Goal: Communication & Community: Answer question/provide support

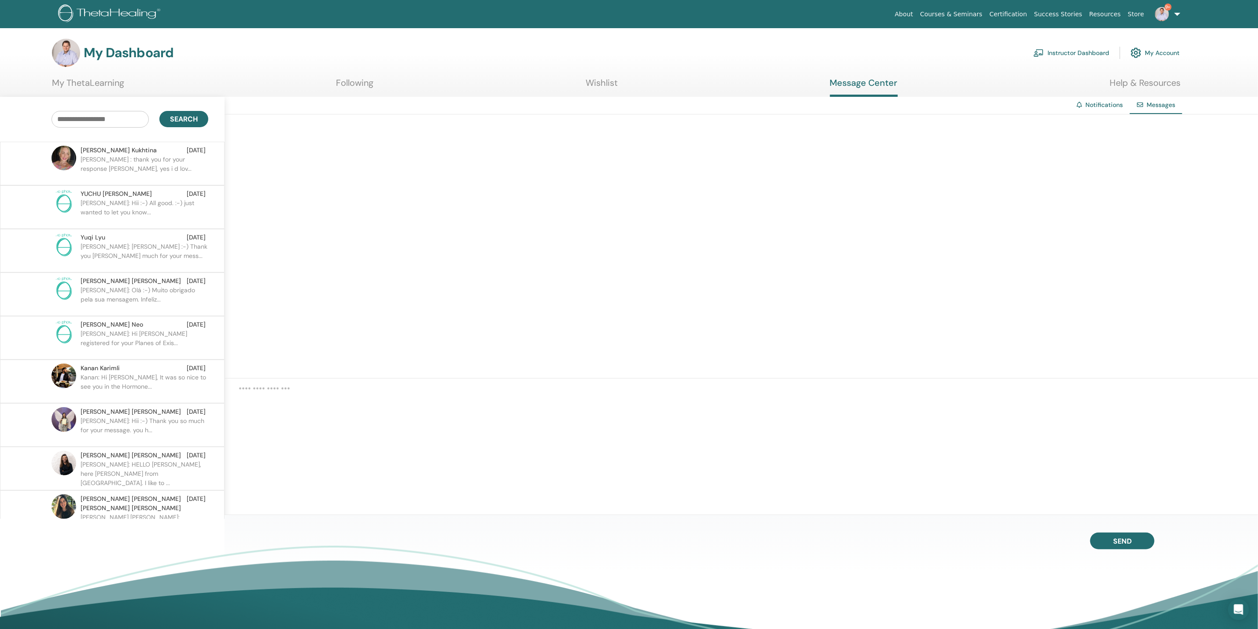
click at [152, 162] on p "[PERSON_NAME] : thank you for your response [PERSON_NAME], yes i d lov..." at bounding box center [145, 168] width 128 height 26
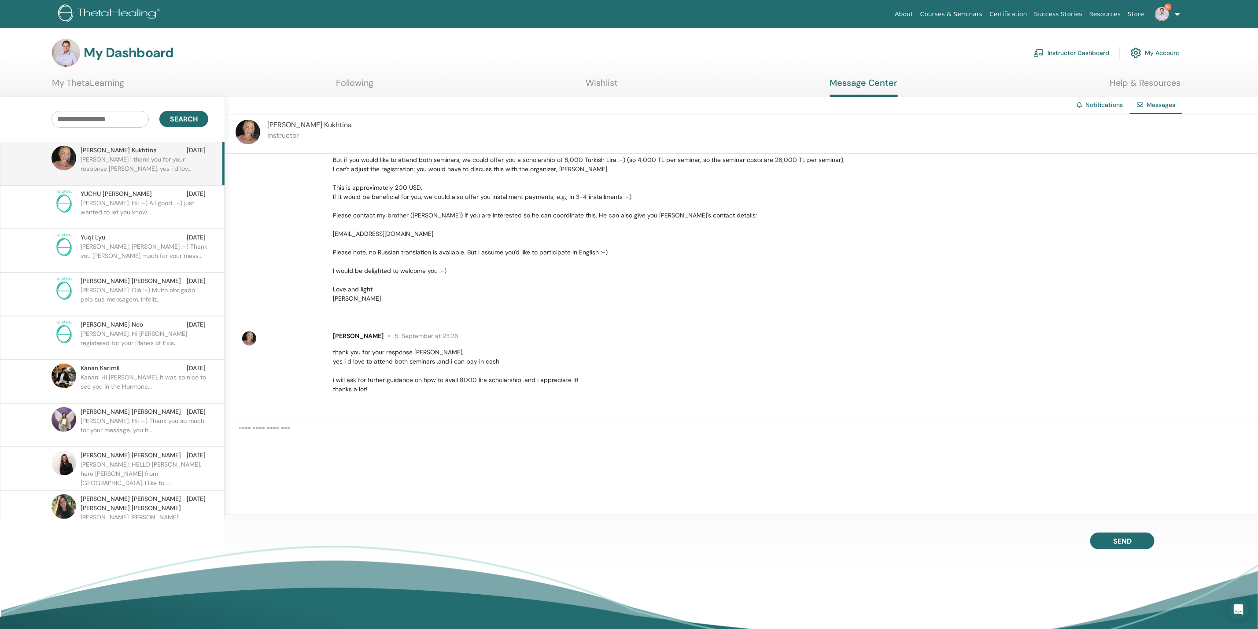
scroll to position [154, 0]
click at [559, 287] on p "Hello [PERSON_NAME] :-) Thank you very much for your interest and your inquiry …" at bounding box center [790, 201] width 915 height 203
click at [1176, 12] on link "9+" at bounding box center [1166, 14] width 36 height 28
click at [1141, 225] on link "Logout" at bounding box center [1160, 222] width 85 height 14
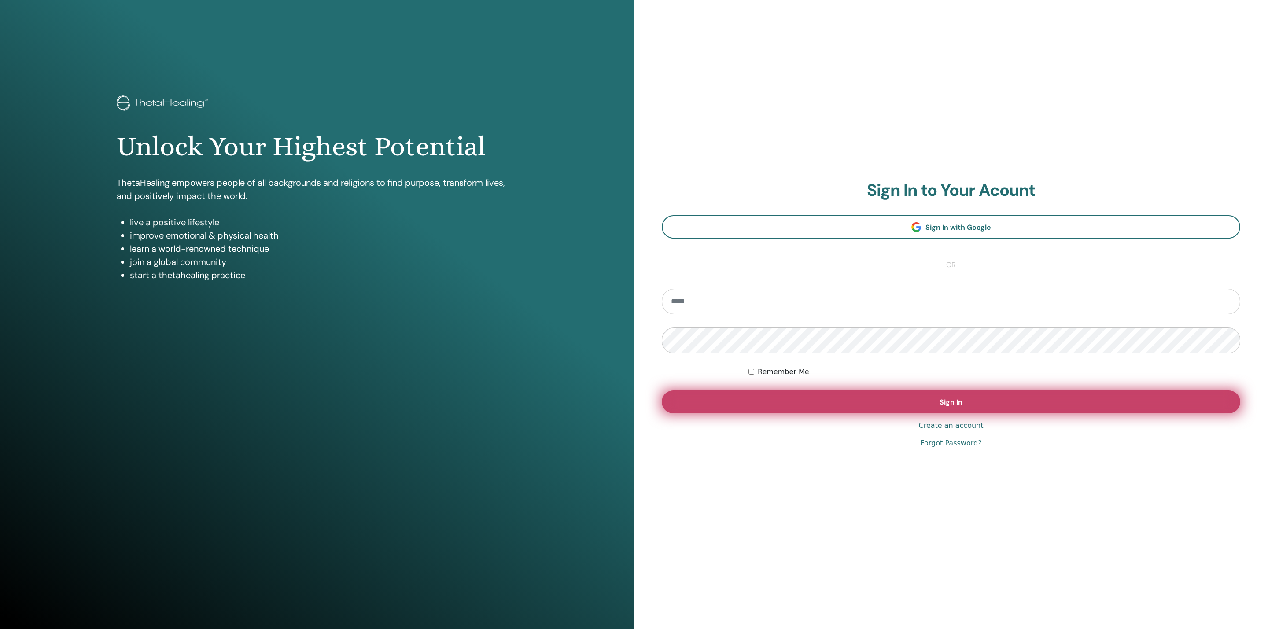
type input "**********"
click at [791, 401] on button "Sign In" at bounding box center [951, 402] width 579 height 23
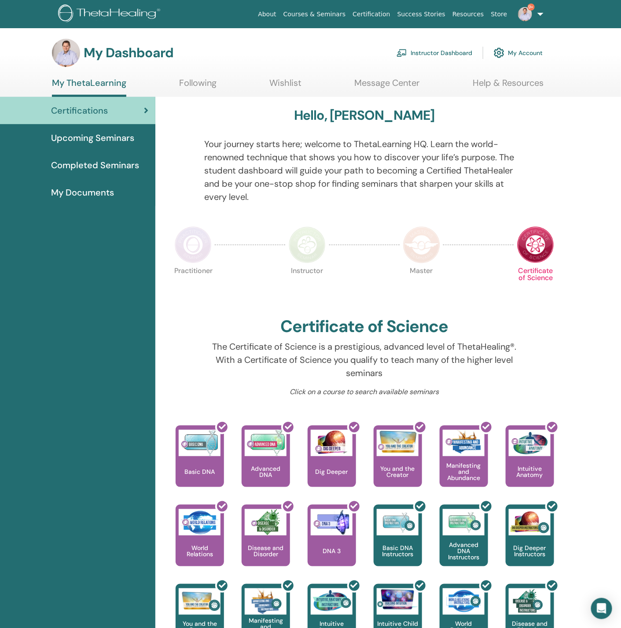
click at [535, 11] on span "9+" at bounding box center [525, 13] width 21 height 7
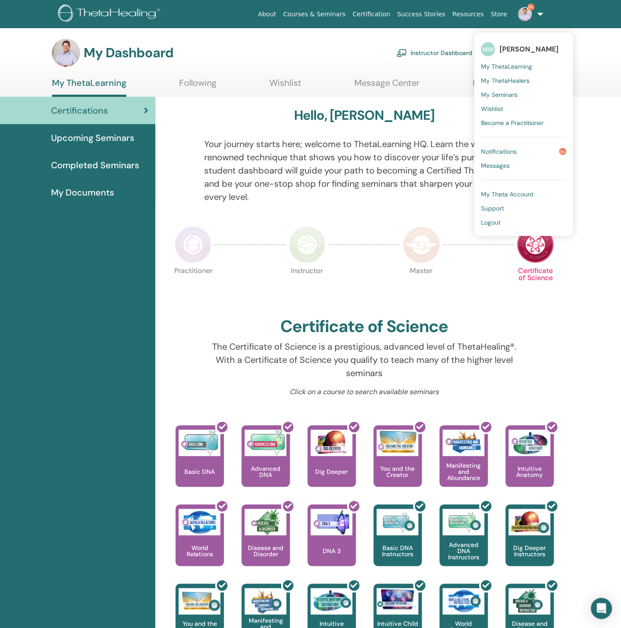
click at [520, 167] on link "Messages" at bounding box center [523, 166] width 85 height 14
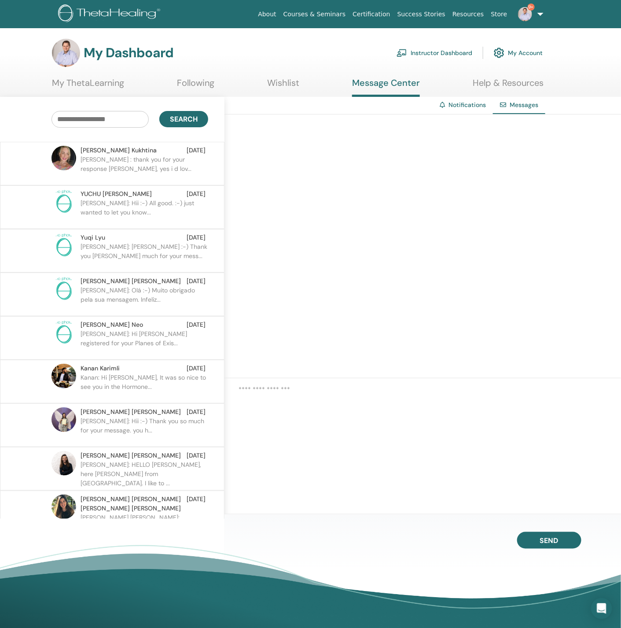
click at [100, 174] on p "[PERSON_NAME] : thank you for your response [PERSON_NAME], yes i d lov..." at bounding box center [145, 168] width 128 height 26
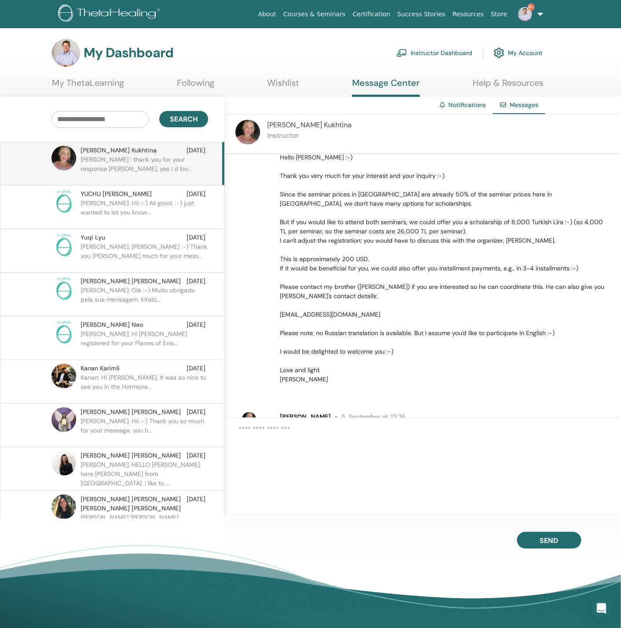
scroll to position [132, 0]
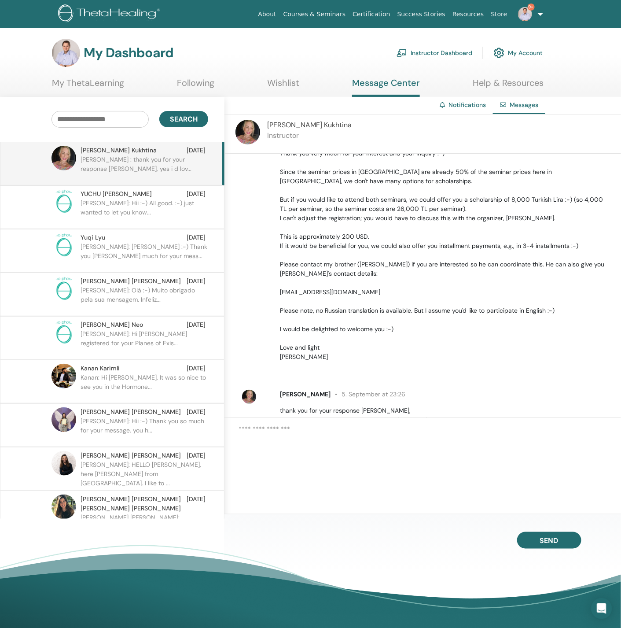
click at [465, 314] on p "Hello [PERSON_NAME] :-) Thank you very much for your interest and your inquiry …" at bounding box center [445, 245] width 331 height 231
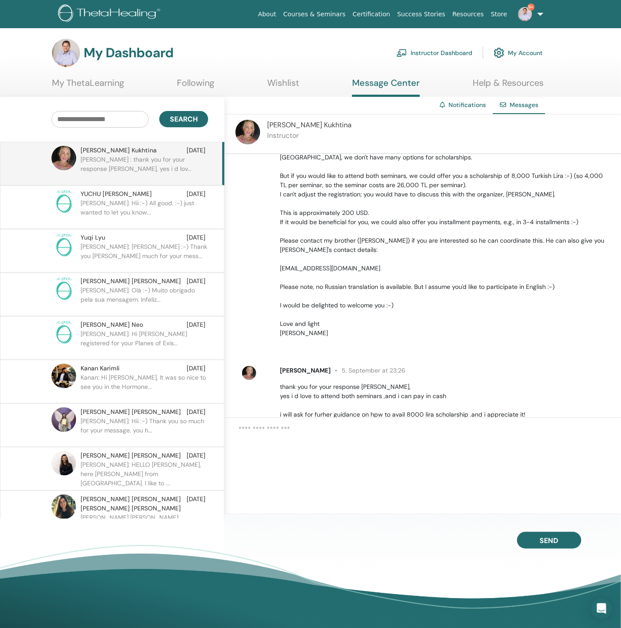
scroll to position [192, 0]
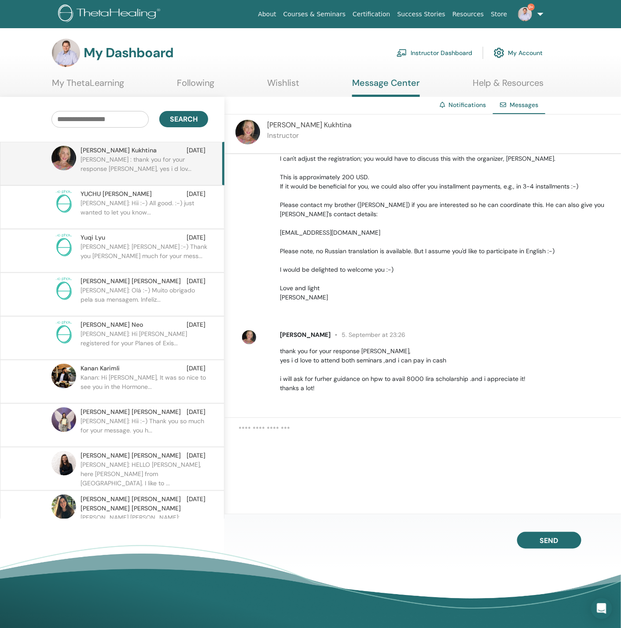
click at [366, 433] on textarea at bounding box center [430, 449] width 383 height 50
click at [391, 432] on textarea at bounding box center [430, 449] width 383 height 50
click at [582, 427] on textarea "**********" at bounding box center [430, 449] width 383 height 50
type textarea "**********"
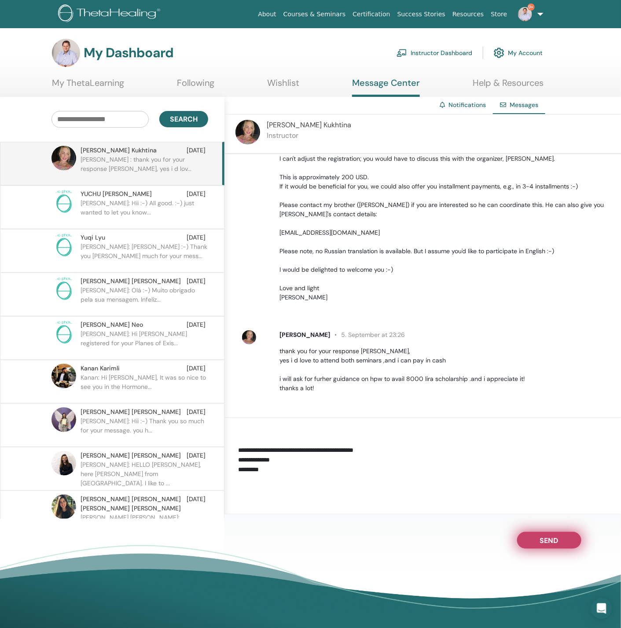
click at [530, 540] on button "Send" at bounding box center [549, 540] width 64 height 17
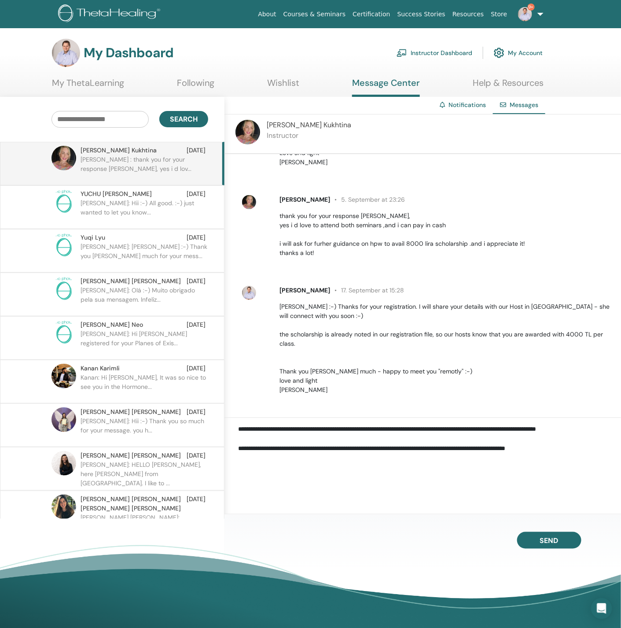
scroll to position [328, 0]
click at [106, 293] on p "[PERSON_NAME]: Olá :-) Muito obrigado pela sua mensagem. Infeliz..." at bounding box center [145, 299] width 128 height 26
